Goal: Transaction & Acquisition: Purchase product/service

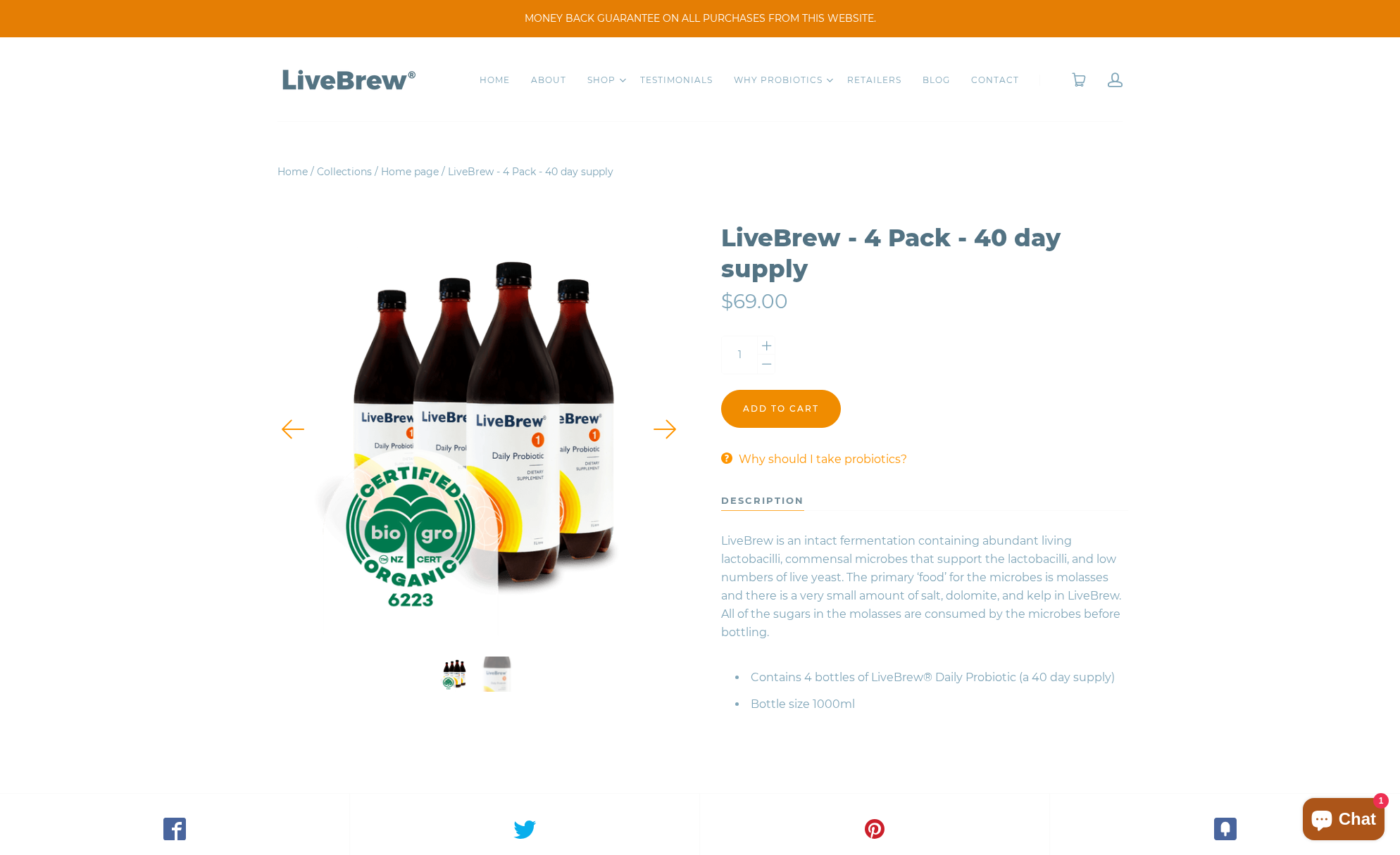
click at [798, 410] on input "Add to cart" at bounding box center [781, 409] width 120 height 38
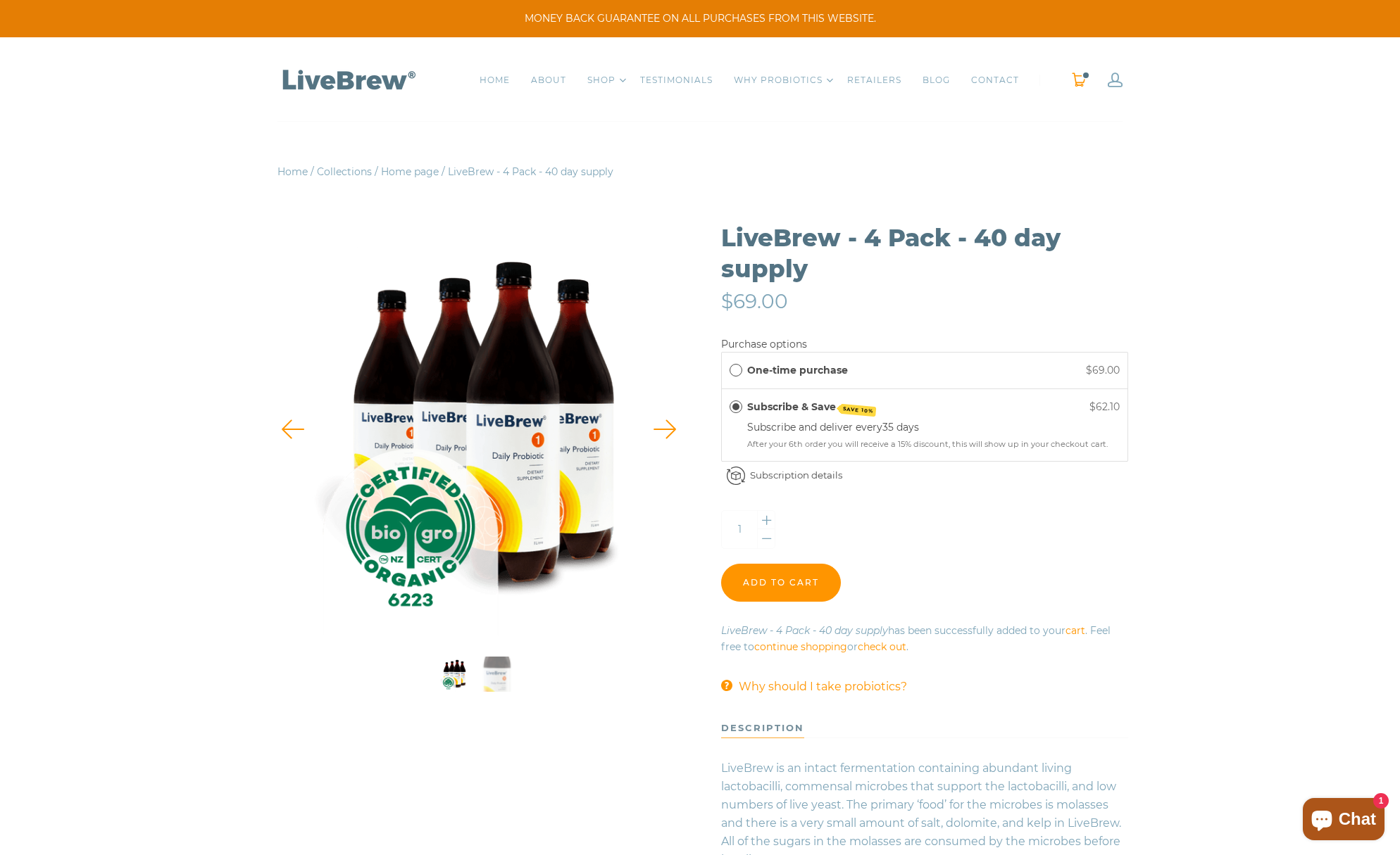
click at [1079, 81] on link "0" at bounding box center [1078, 80] width 16 height 15
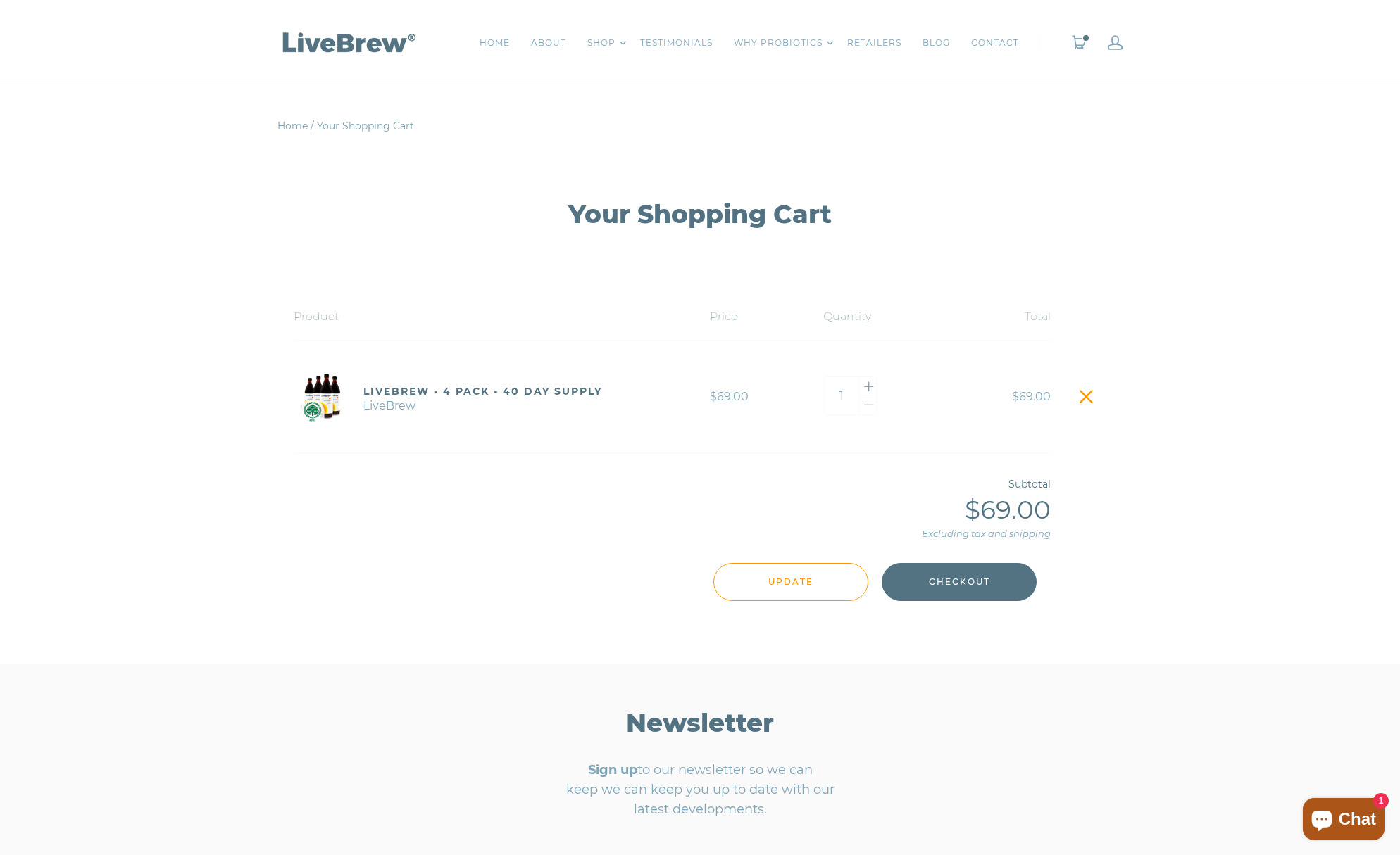
scroll to position [71, 0]
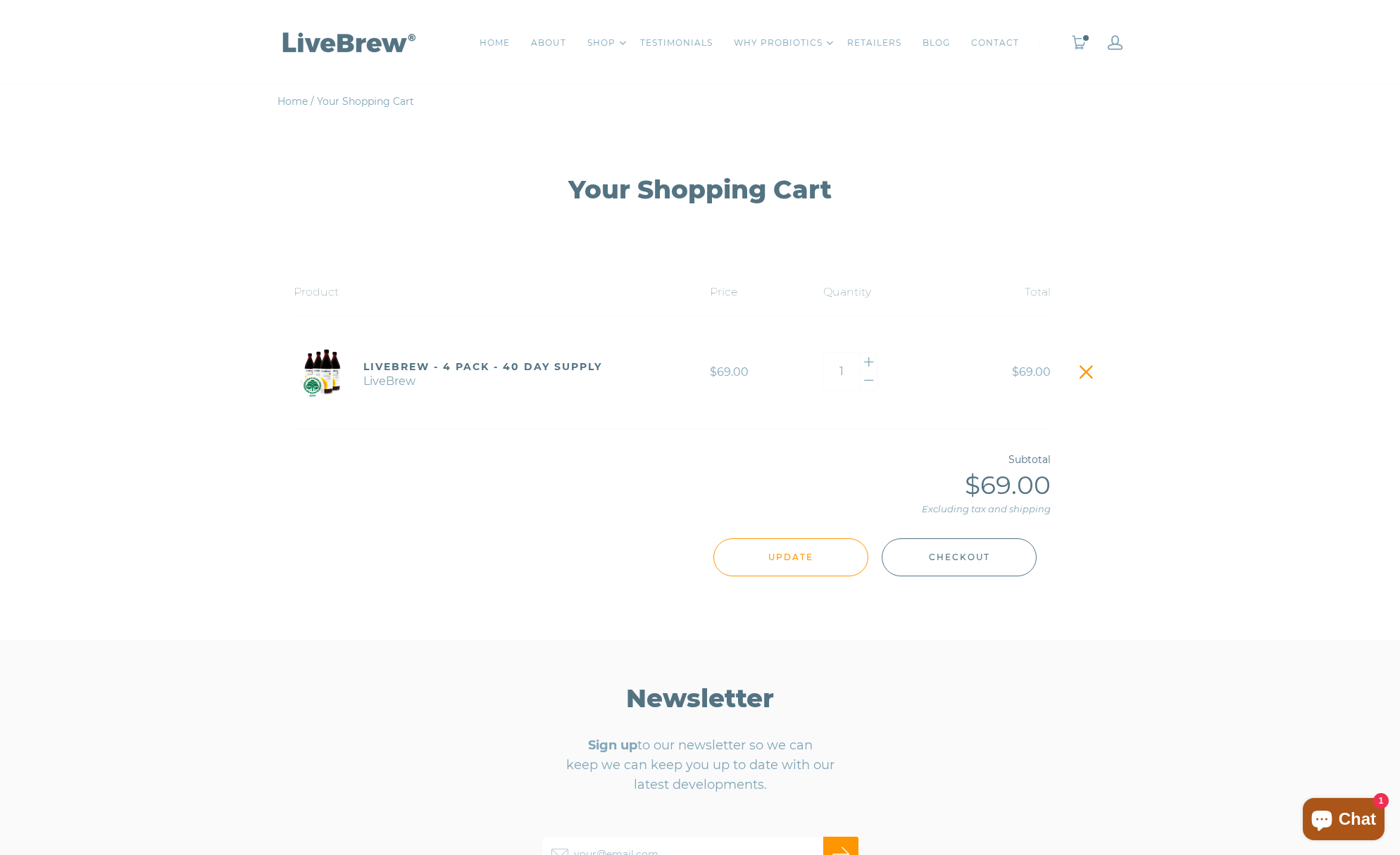
click at [974, 556] on span "Checkout" at bounding box center [959, 557] width 61 height 16
